Goal: Book appointment/travel/reservation

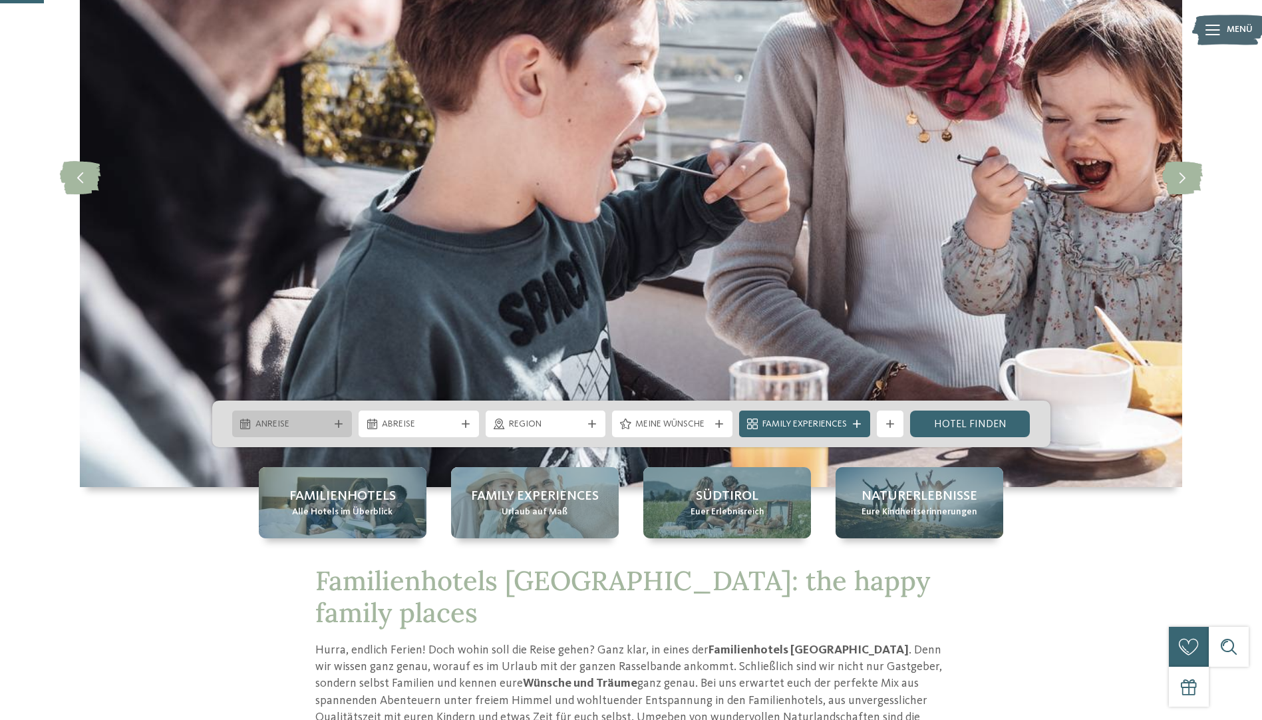
click at [336, 424] on icon at bounding box center [339, 424] width 8 height 8
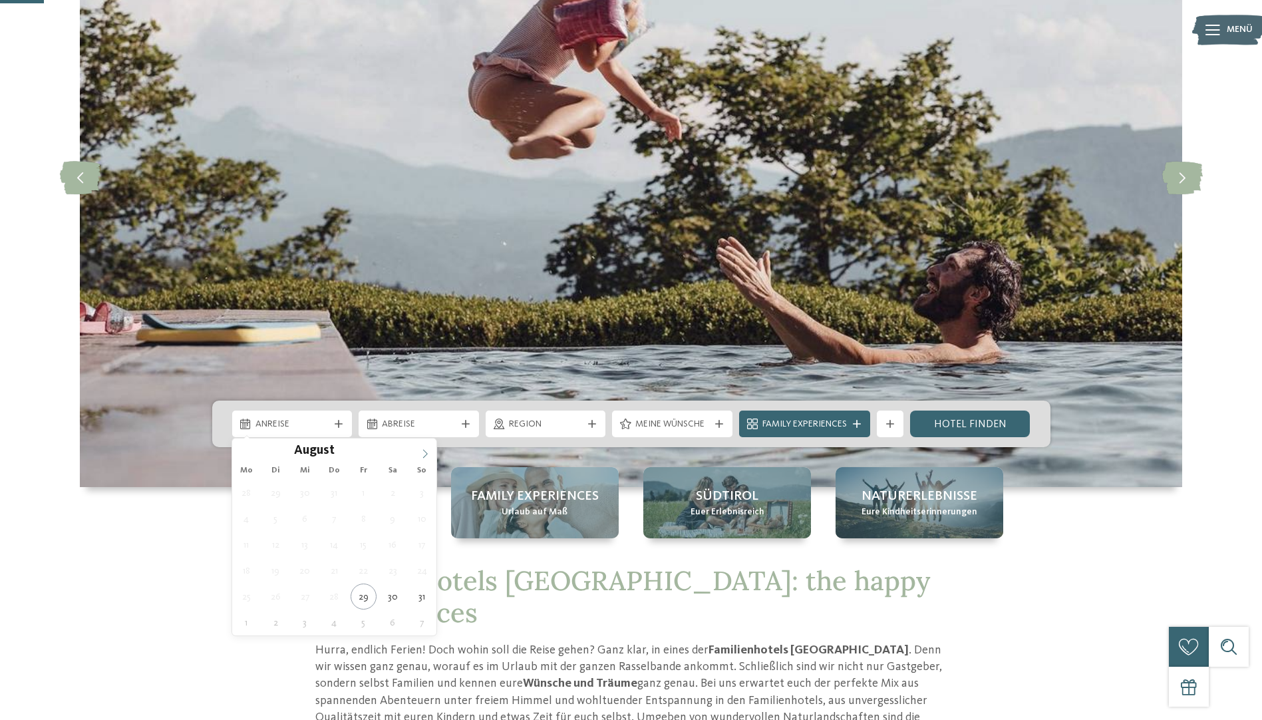
click at [420, 452] on icon at bounding box center [424, 453] width 9 height 9
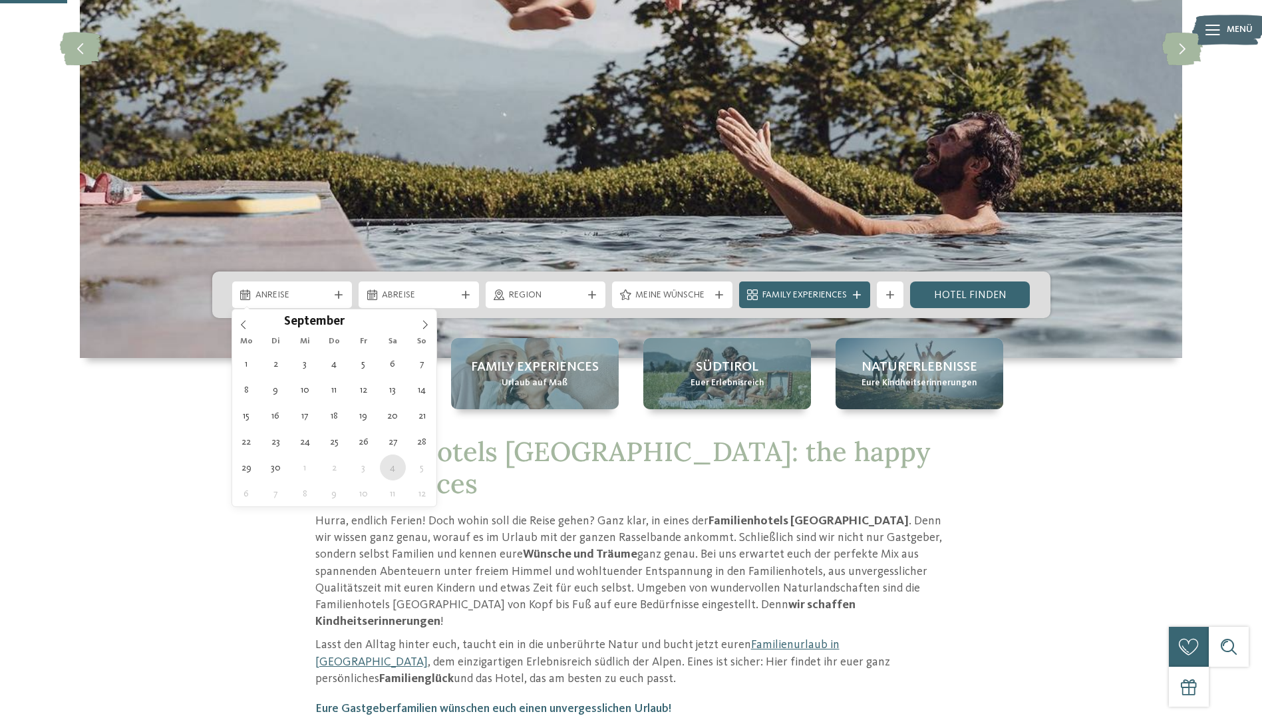
scroll to position [333, 0]
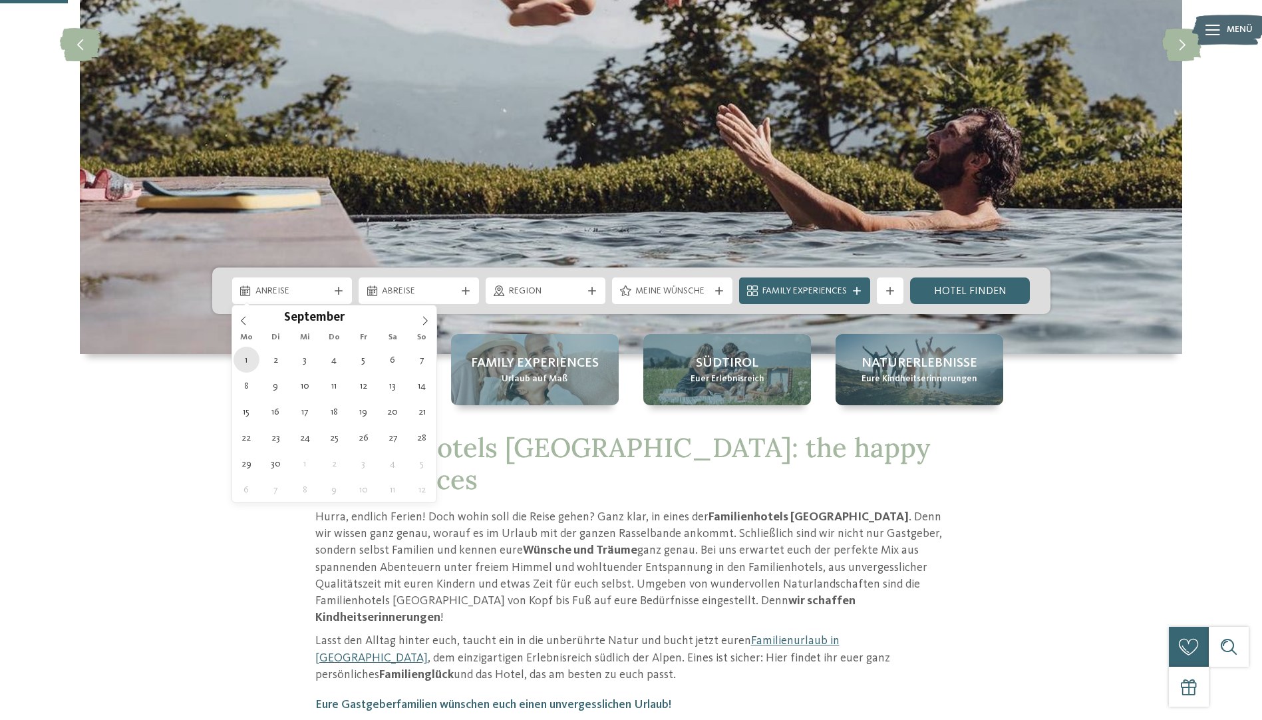
type div "[DATE]"
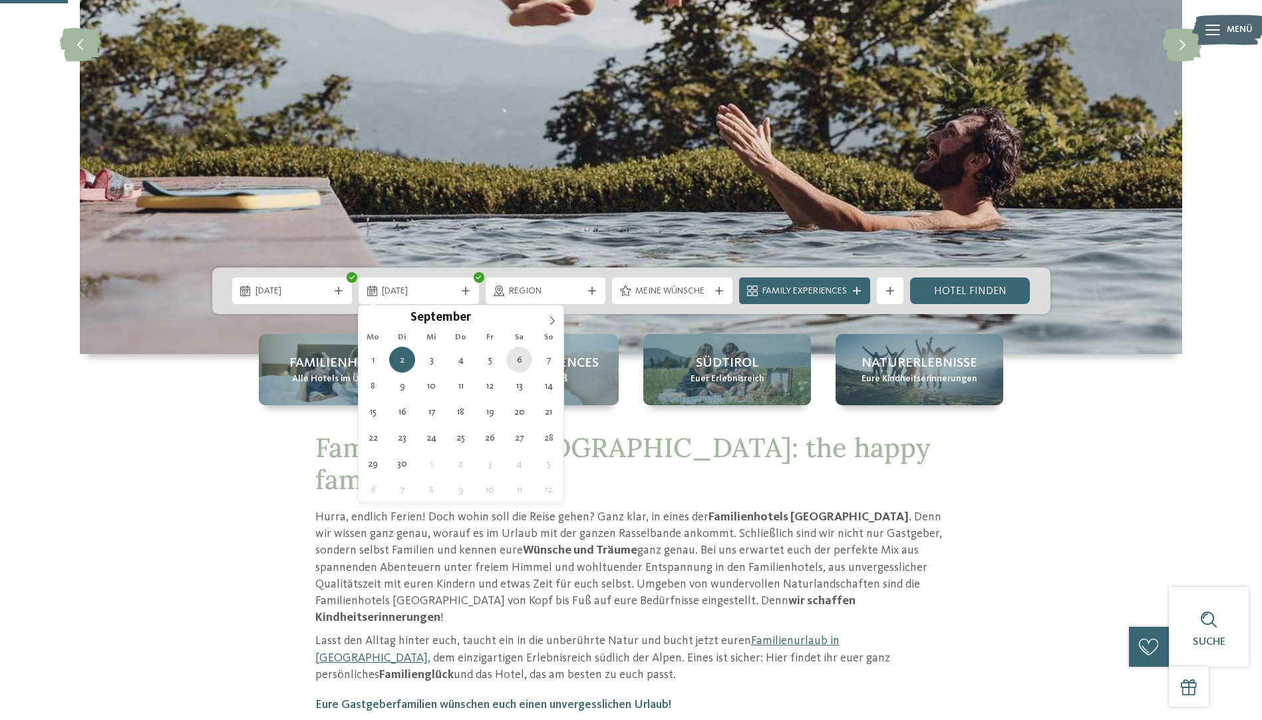
type div "[DATE]"
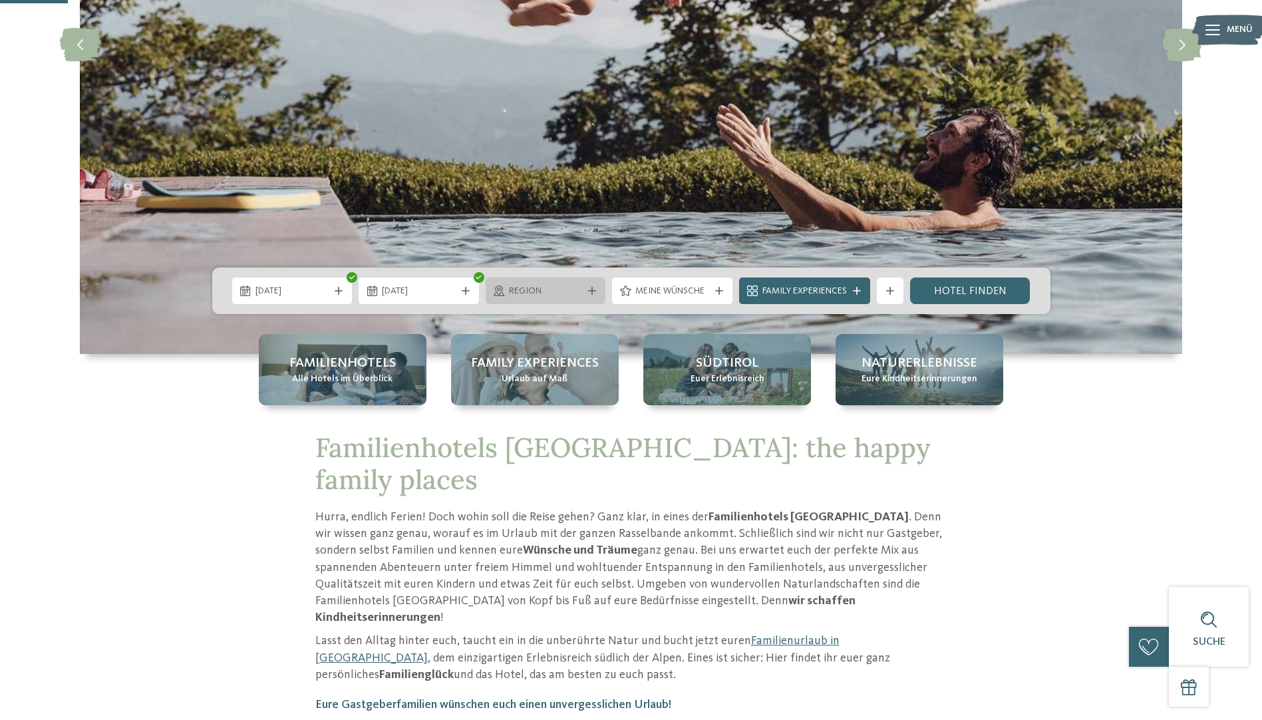
click at [583, 290] on div "Region" at bounding box center [546, 290] width 80 height 15
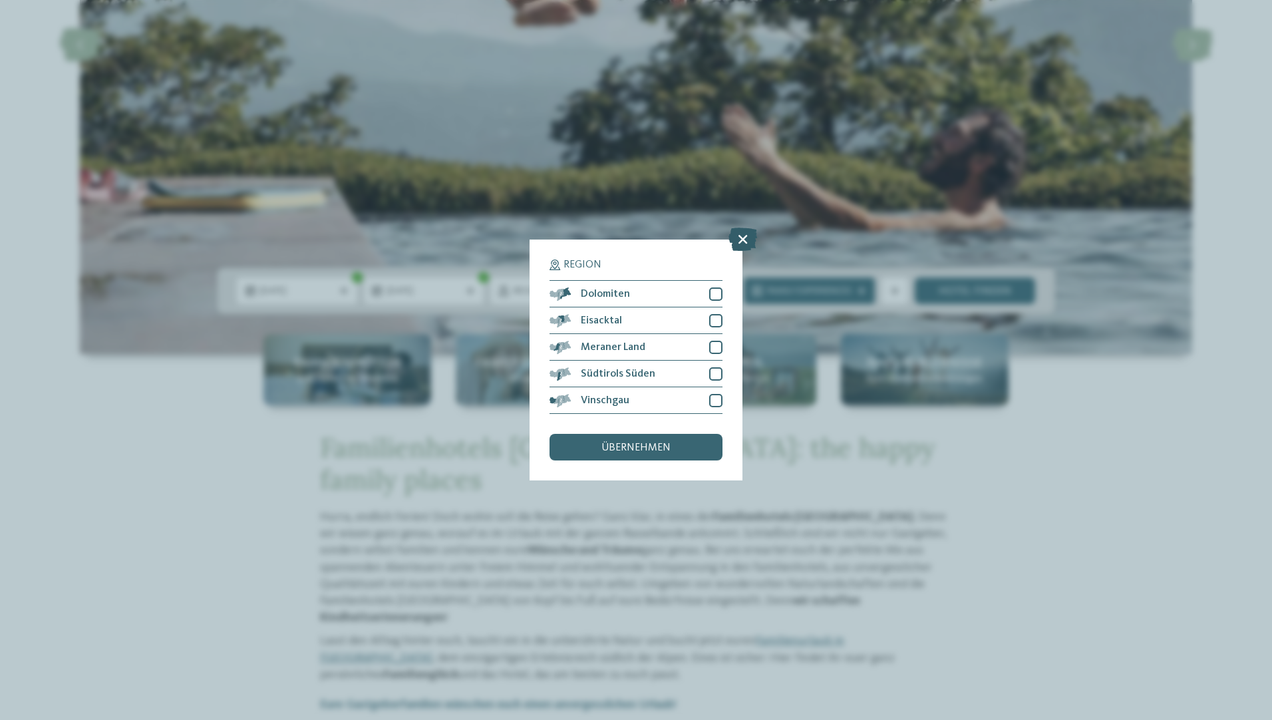
click at [749, 237] on icon at bounding box center [742, 239] width 29 height 23
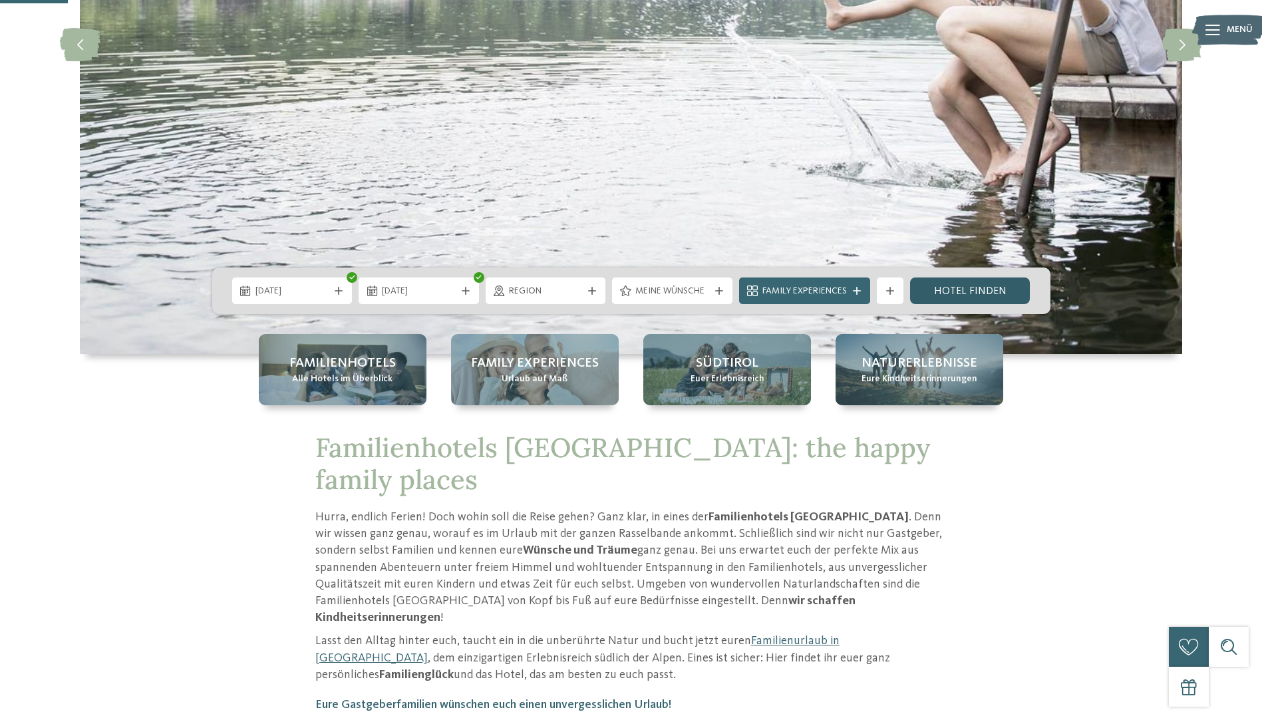
click at [939, 292] on link "Hotel finden" at bounding box center [970, 290] width 120 height 27
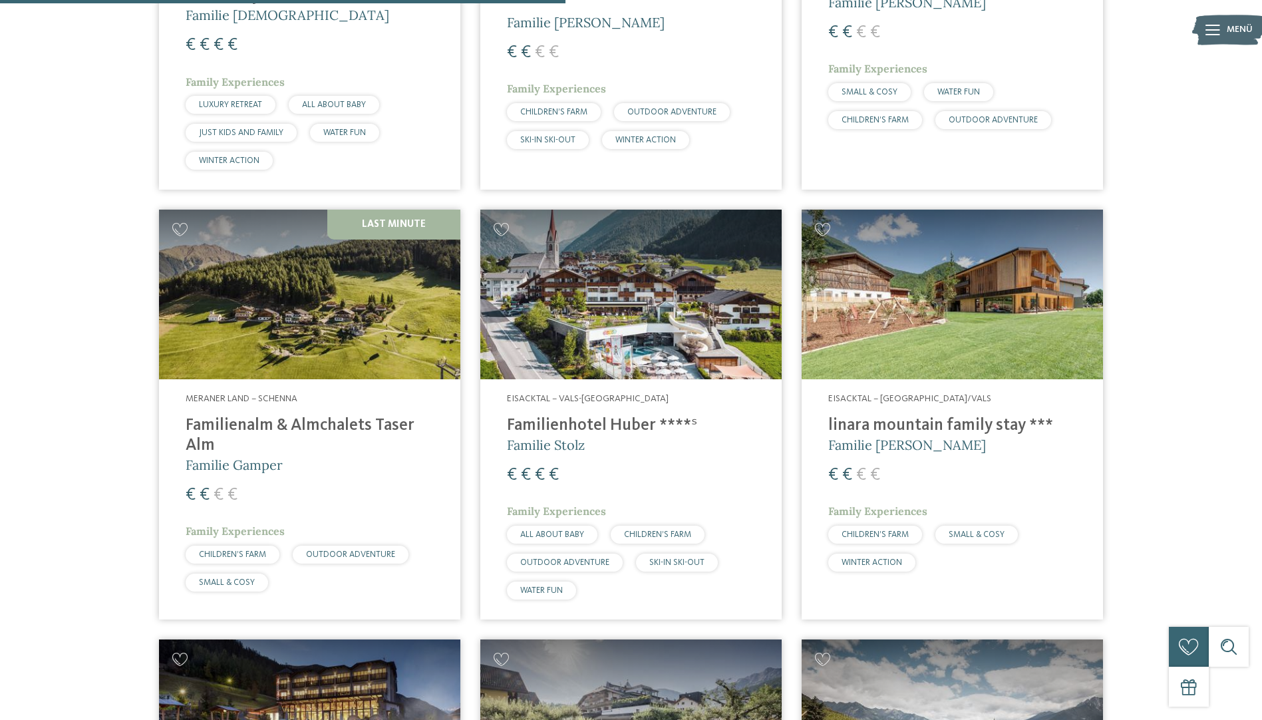
scroll to position [2101, 0]
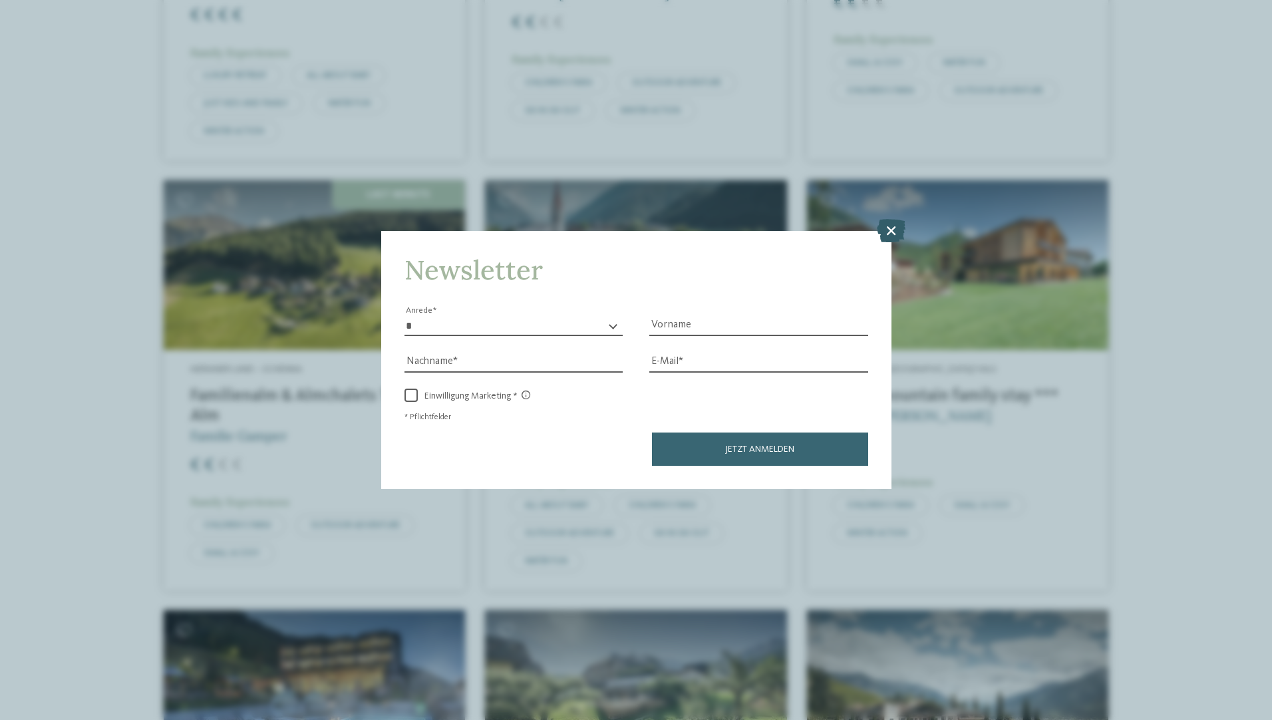
click at [895, 230] on icon at bounding box center [891, 229] width 29 height 23
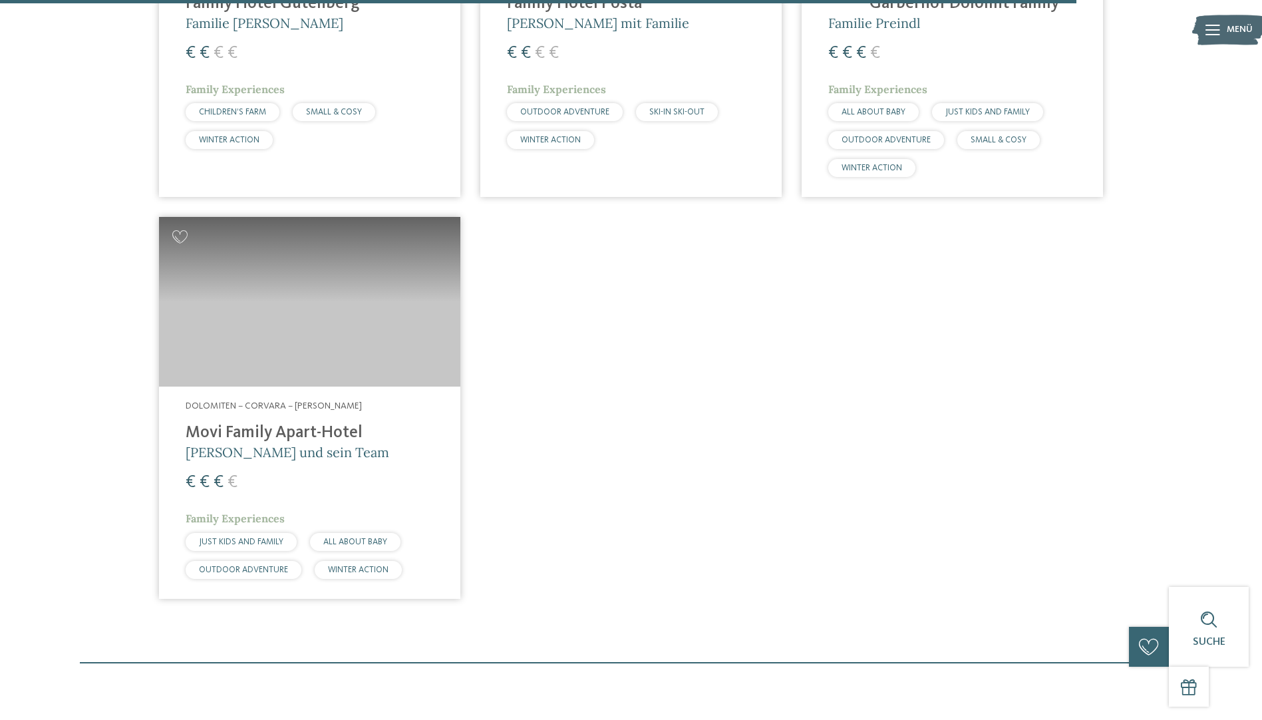
scroll to position [3498, 0]
